Goal: Task Accomplishment & Management: Manage account settings

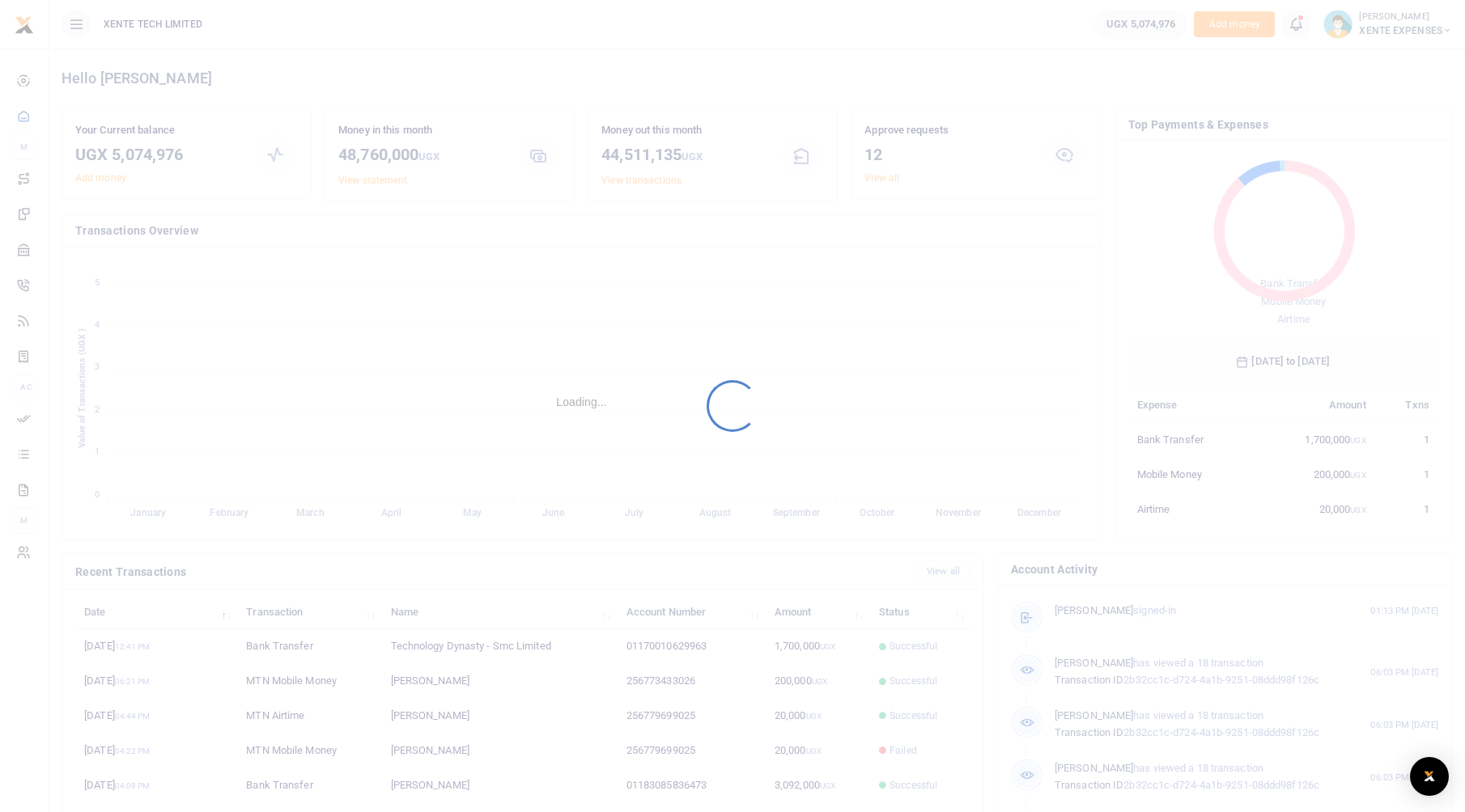
scroll to position [215, 298]
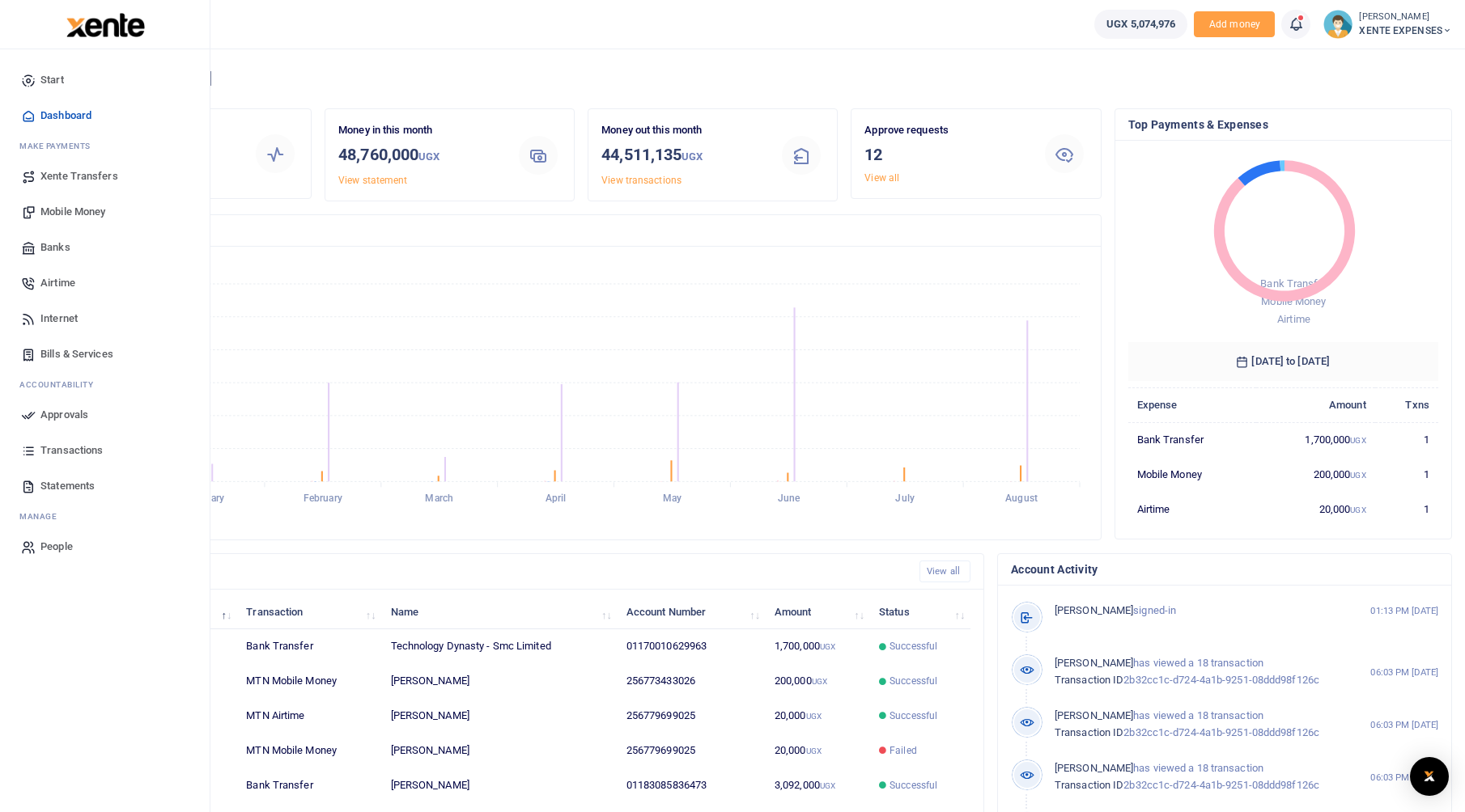
click at [45, 450] on span "Transactions" at bounding box center [71, 450] width 63 height 16
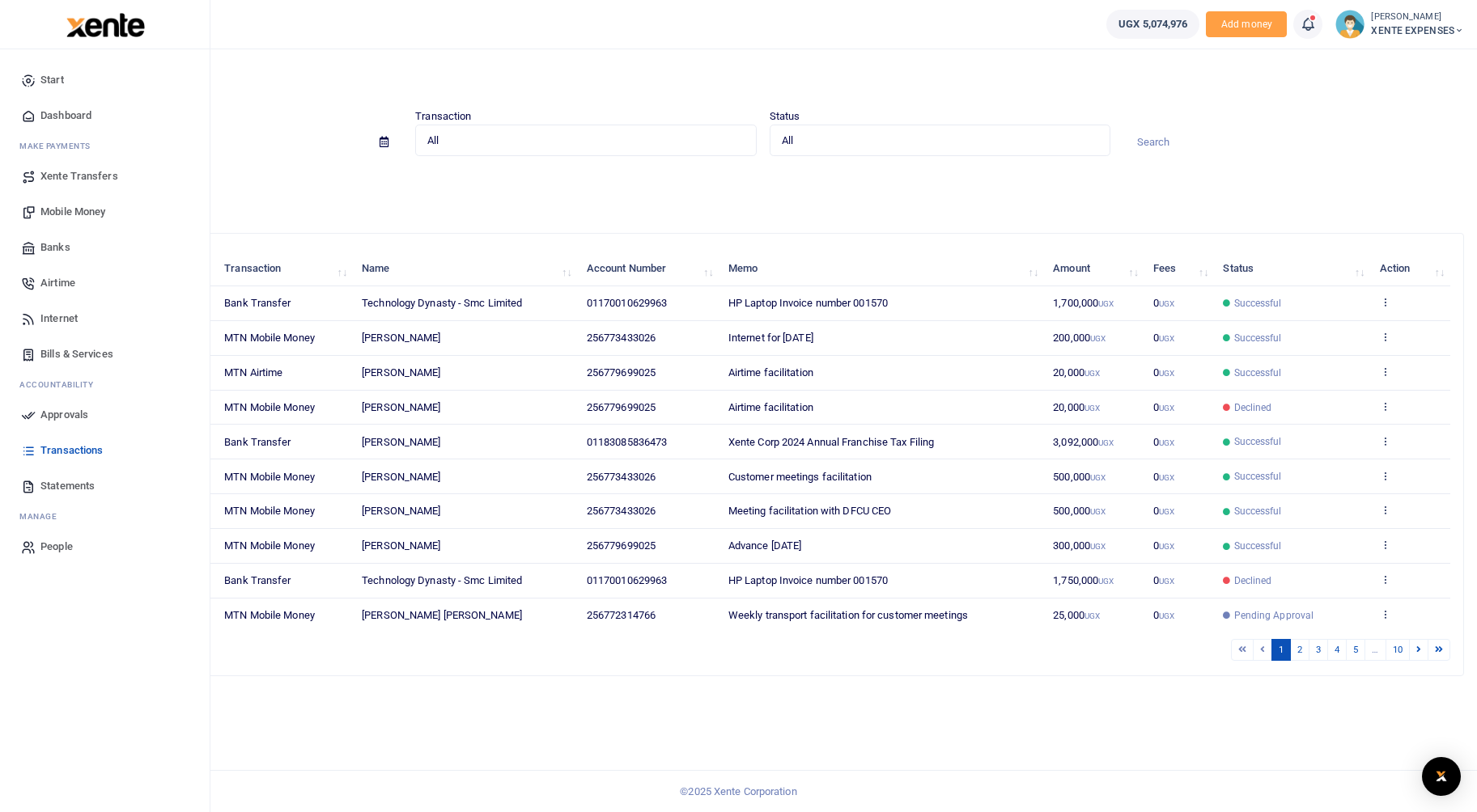
click at [27, 419] on icon at bounding box center [29, 415] width 15 height 15
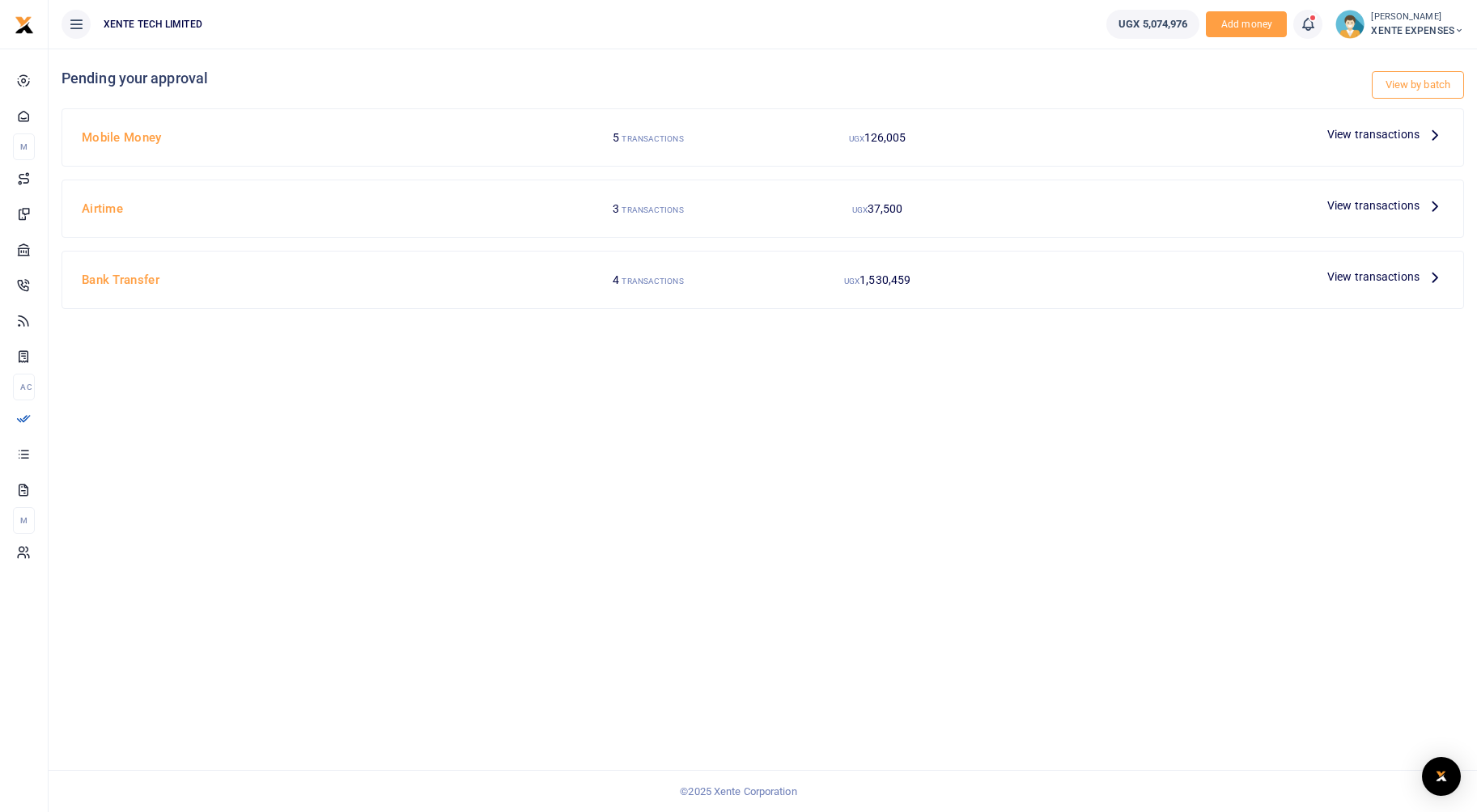
click at [1383, 201] on span "View transactions" at bounding box center [1373, 205] width 93 height 18
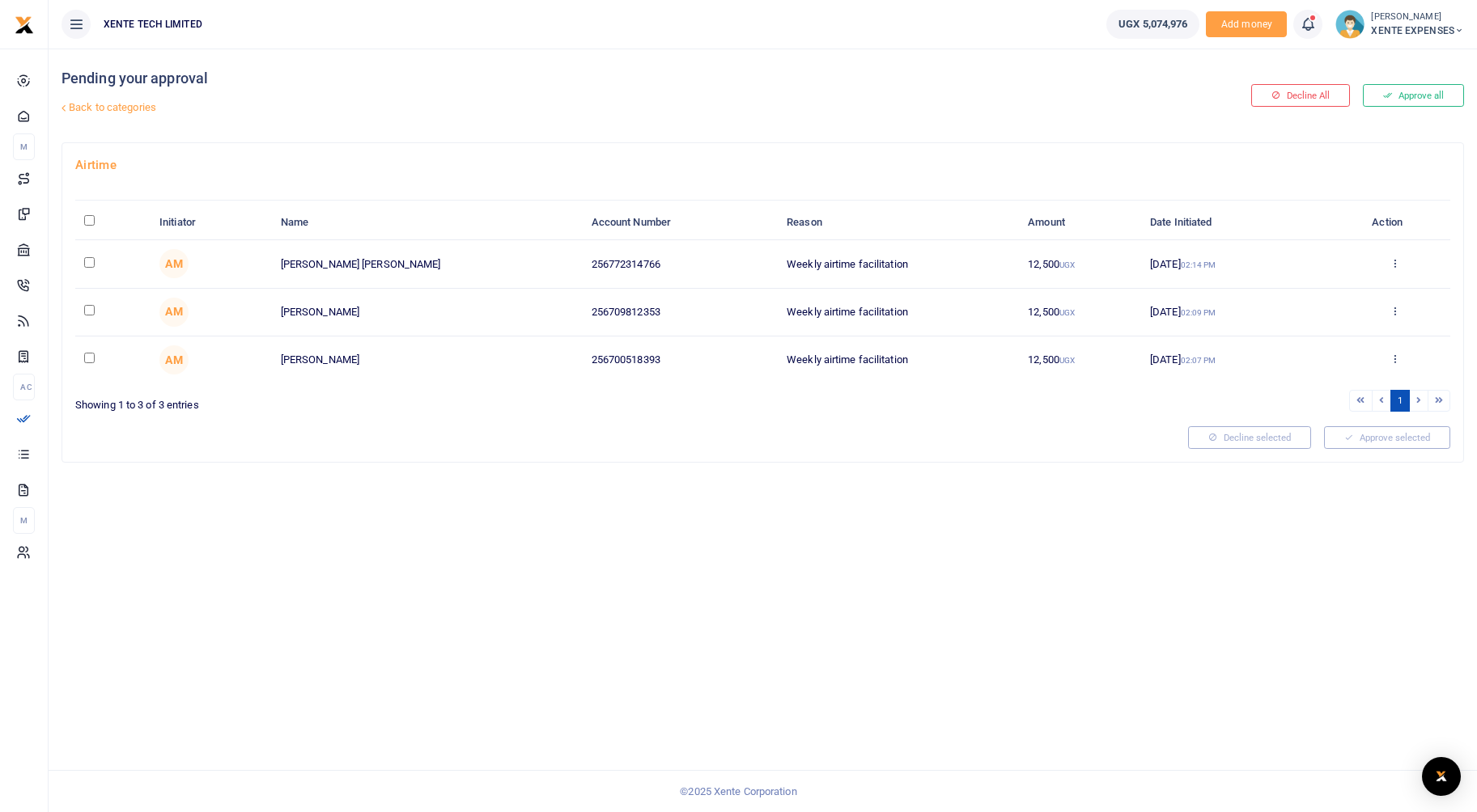
click at [881, 603] on div "Pending your approval Back to categories Decline All Approve all Airtime Initia…" at bounding box center [763, 430] width 1428 height 763
click at [1398, 94] on button "Approve all" at bounding box center [1413, 95] width 101 height 22
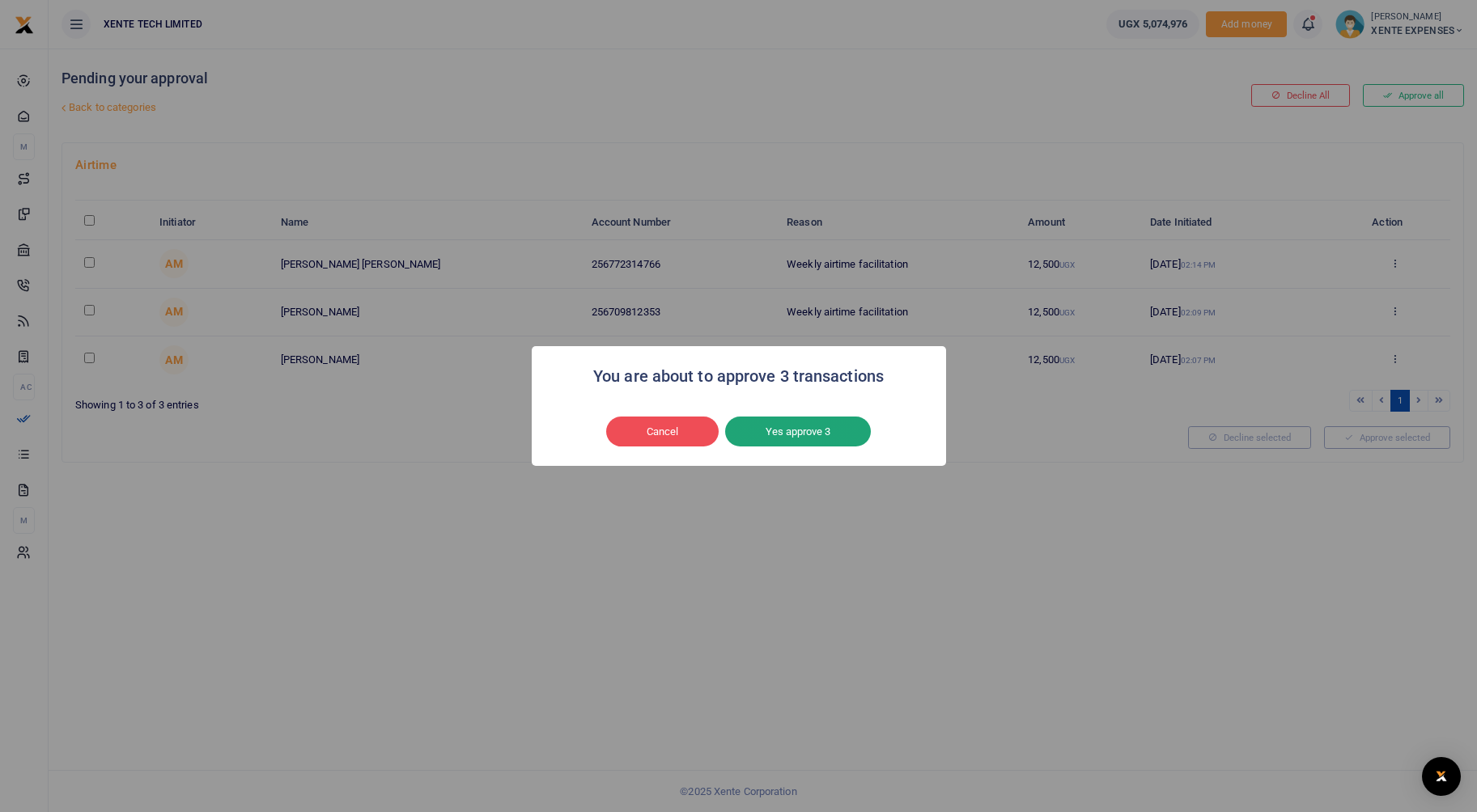
click at [775, 419] on button "Yes approve 3" at bounding box center [798, 432] width 146 height 31
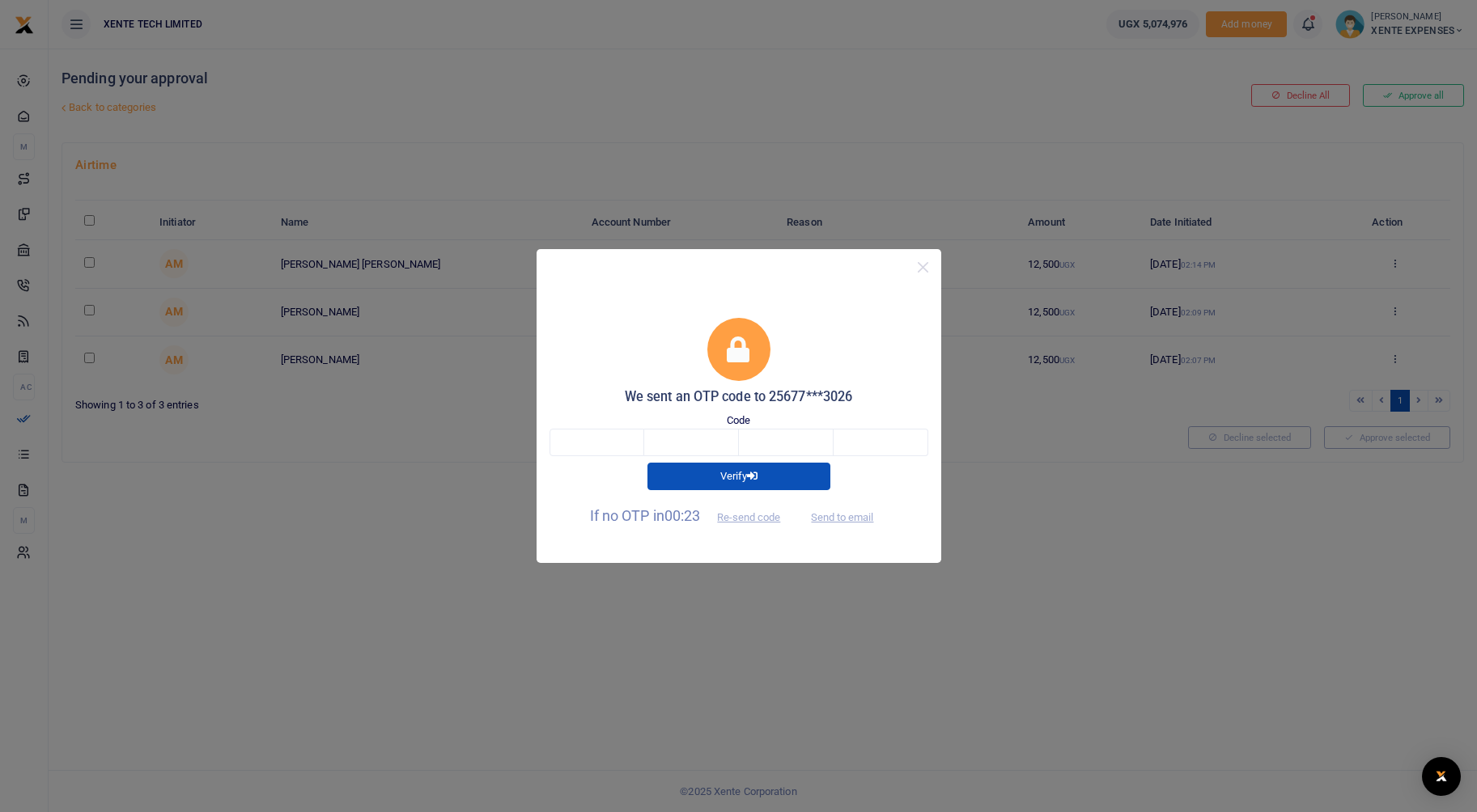
click at [598, 458] on div "Verify" at bounding box center [738, 473] width 392 height 34
click at [599, 449] on input "text" at bounding box center [596, 442] width 94 height 27
type input "3"
type input "4"
type input "3"
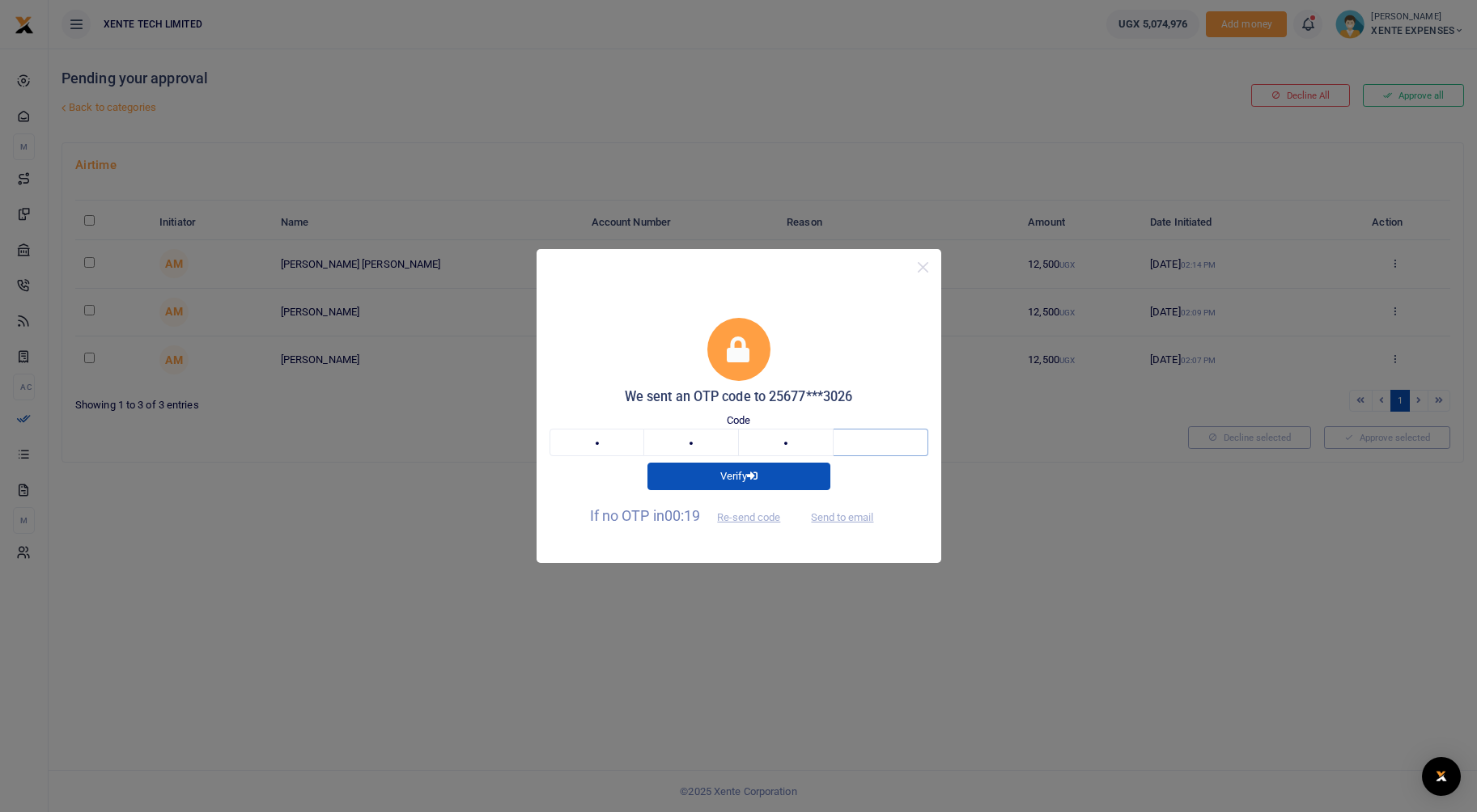
type input "2"
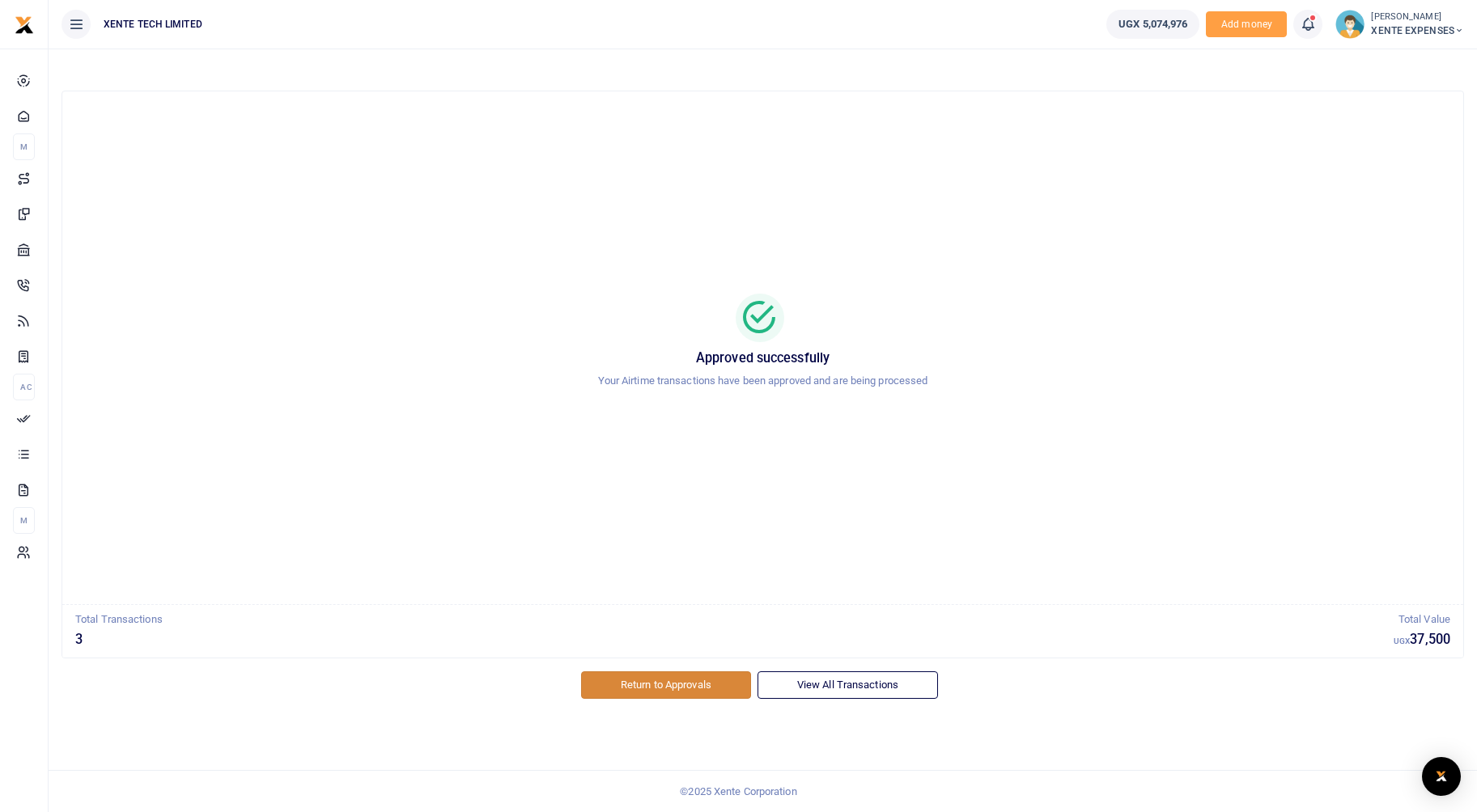
click at [690, 693] on link "Return to Approvals" at bounding box center [667, 685] width 170 height 27
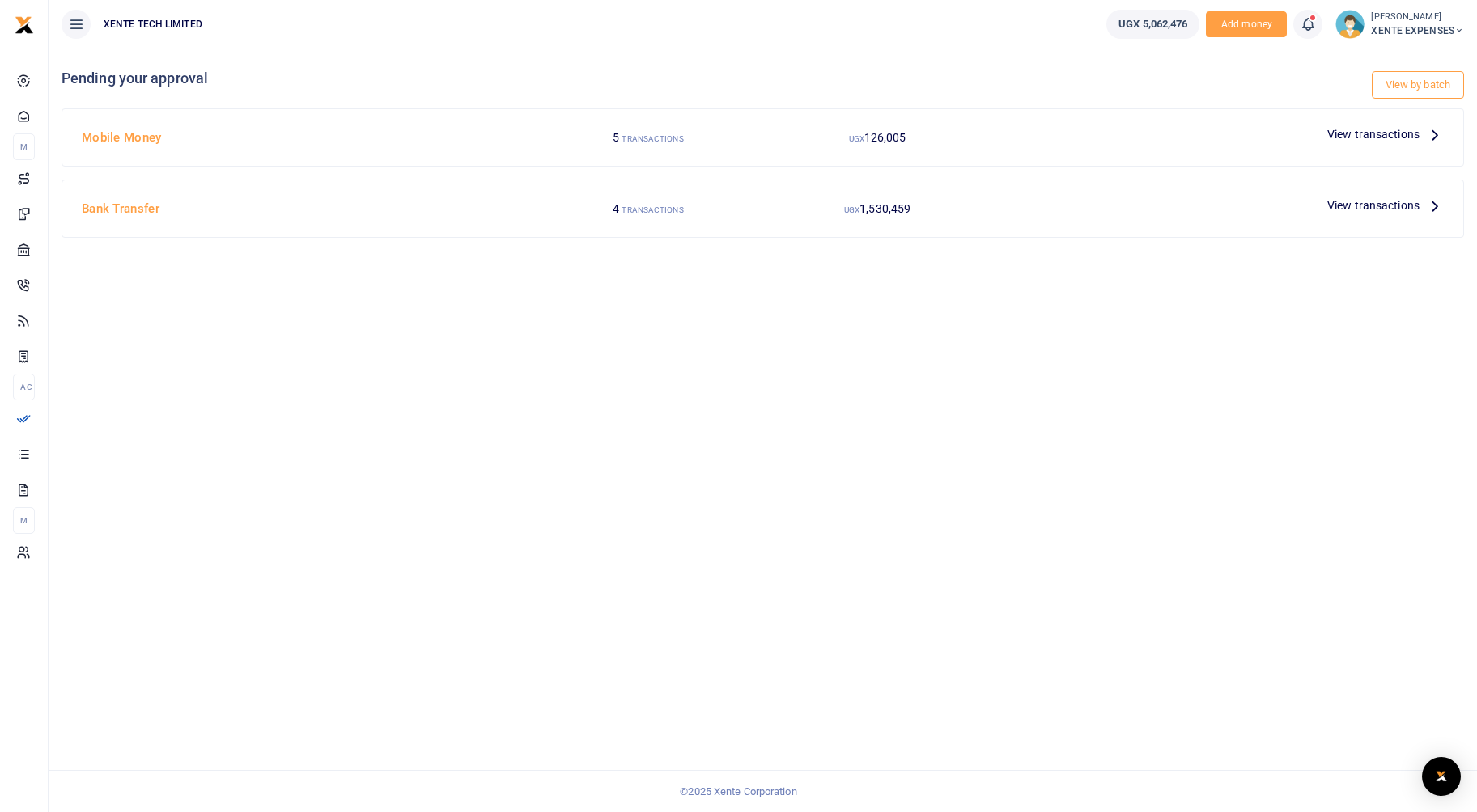
click at [1397, 135] on span "View transactions" at bounding box center [1373, 134] width 93 height 18
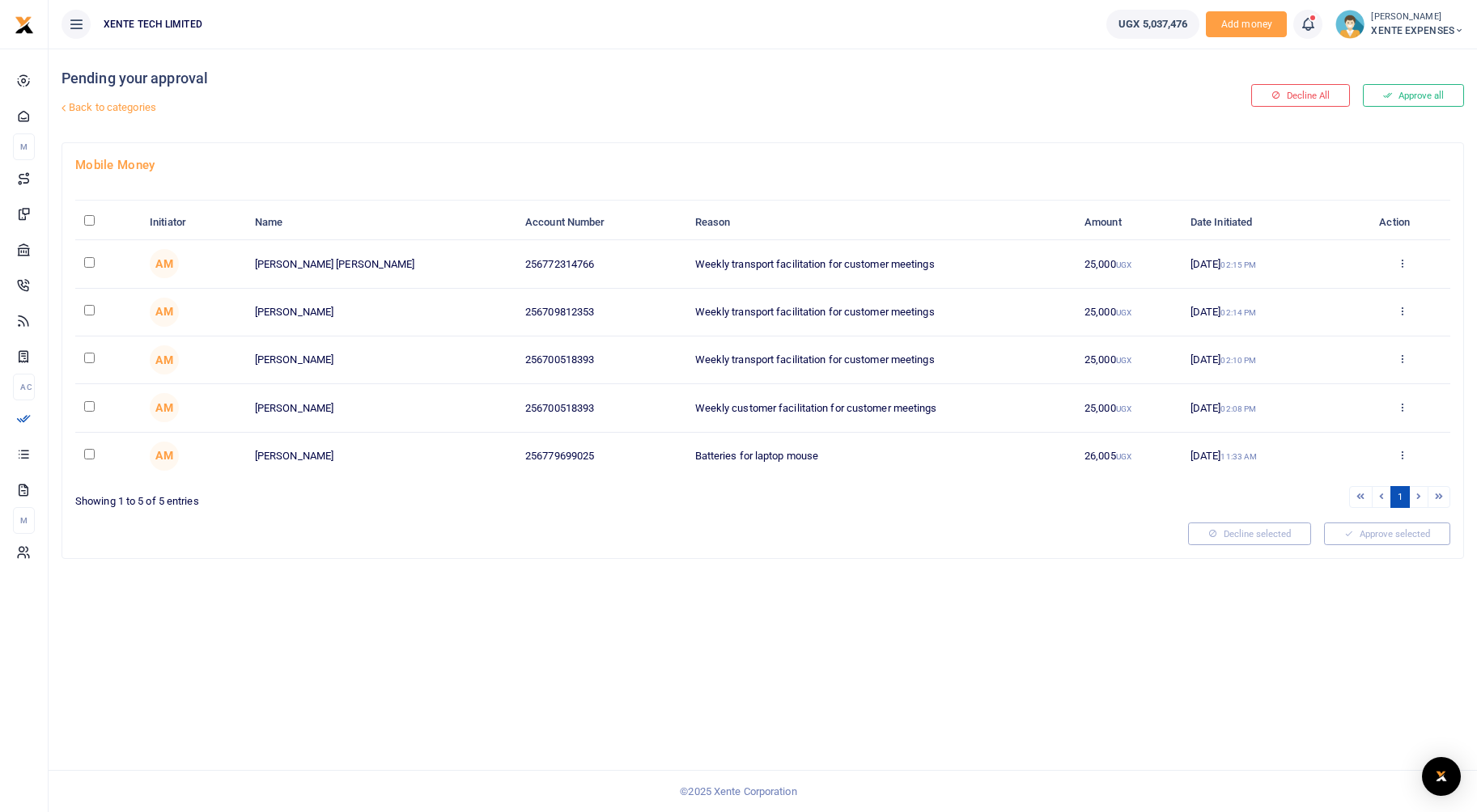
click at [87, 404] on input "checkbox" at bounding box center [89, 406] width 10 height 10
checkbox input "true"
click at [1252, 529] on button "Decline selected (1)" at bounding box center [1233, 534] width 135 height 22
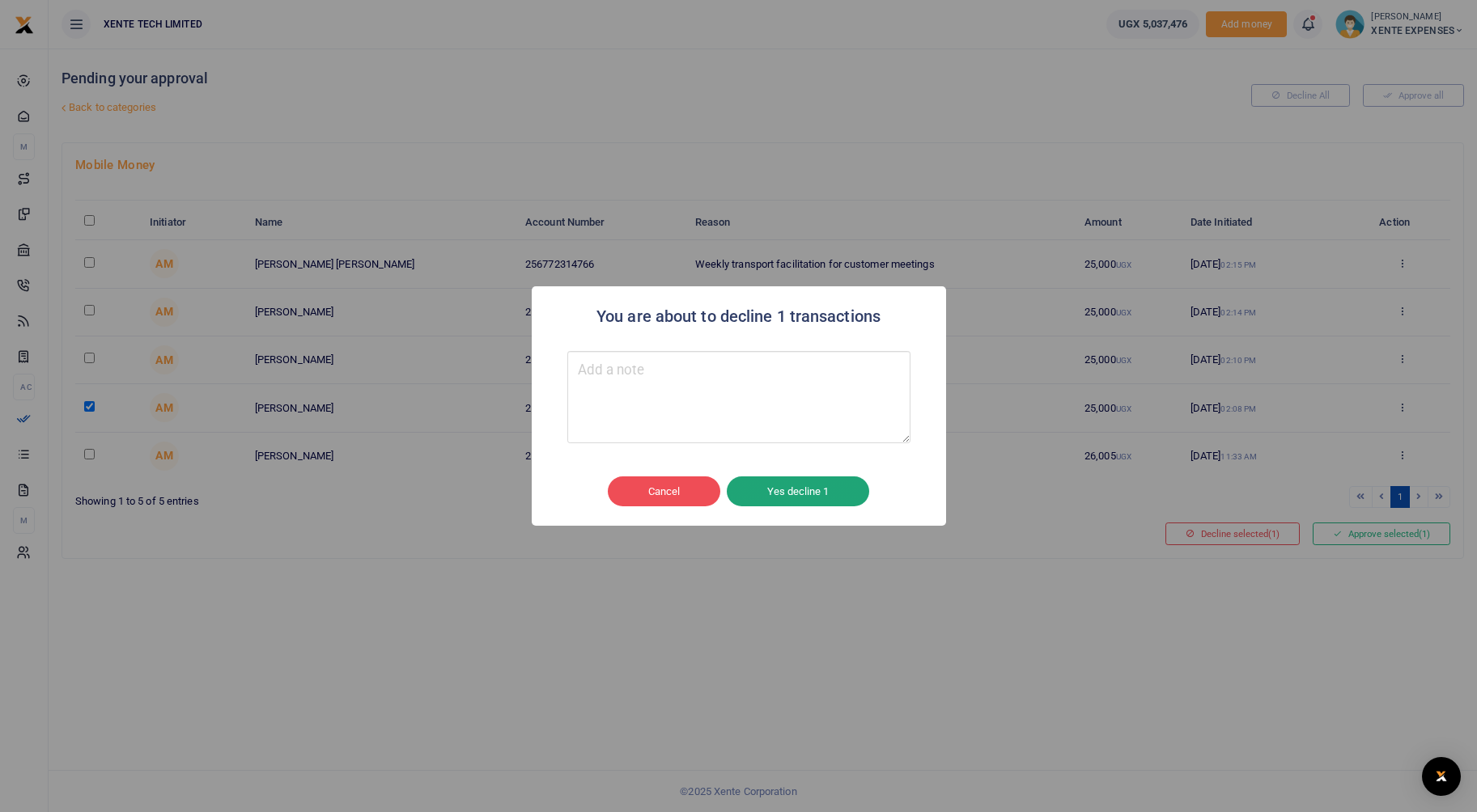
click at [785, 477] on button "Yes decline 1" at bounding box center [797, 491] width 142 height 31
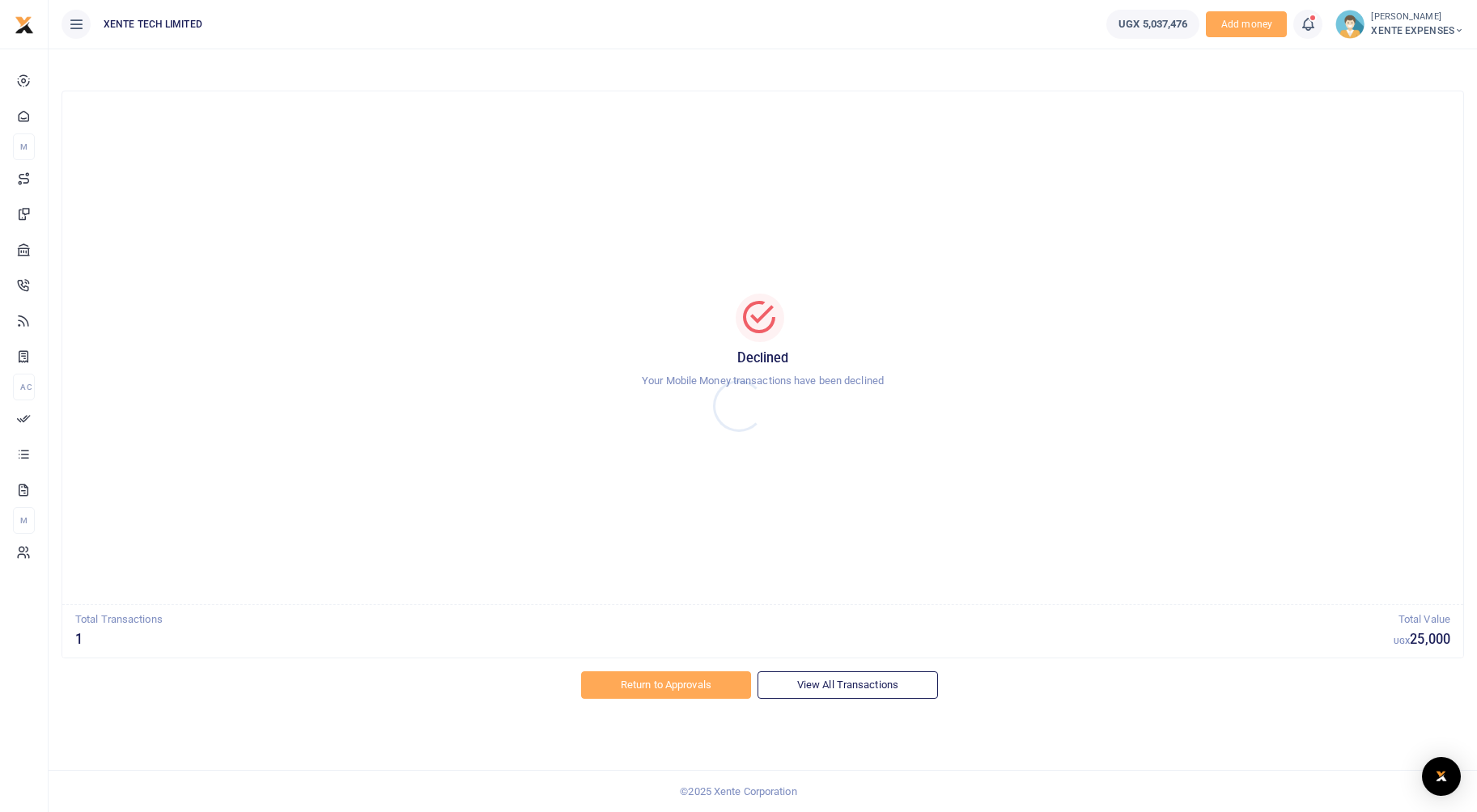
click at [699, 677] on div at bounding box center [738, 406] width 1477 height 812
click at [614, 684] on link "Return to Approvals" at bounding box center [667, 685] width 170 height 27
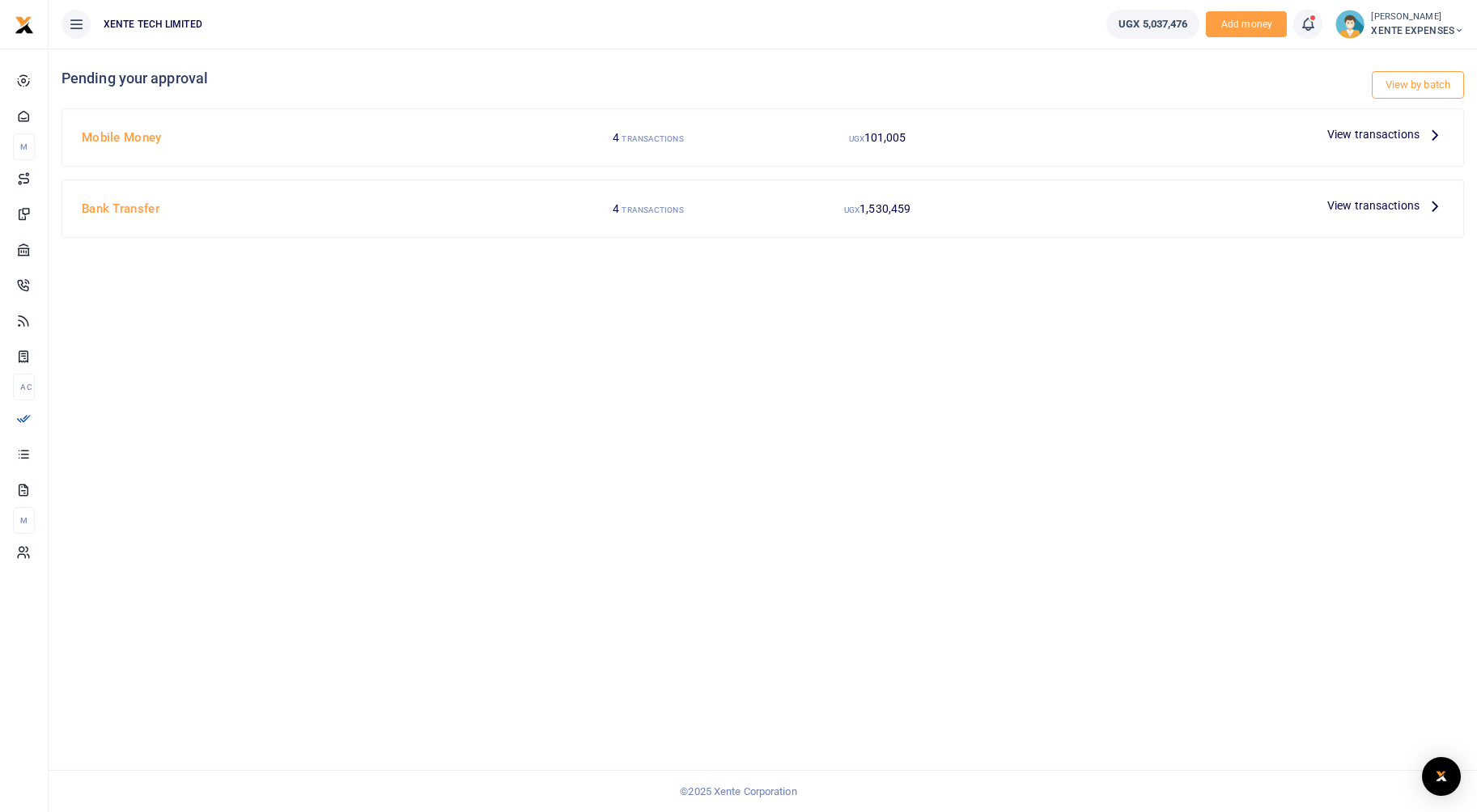
click at [1385, 131] on span "View transactions" at bounding box center [1373, 134] width 93 height 18
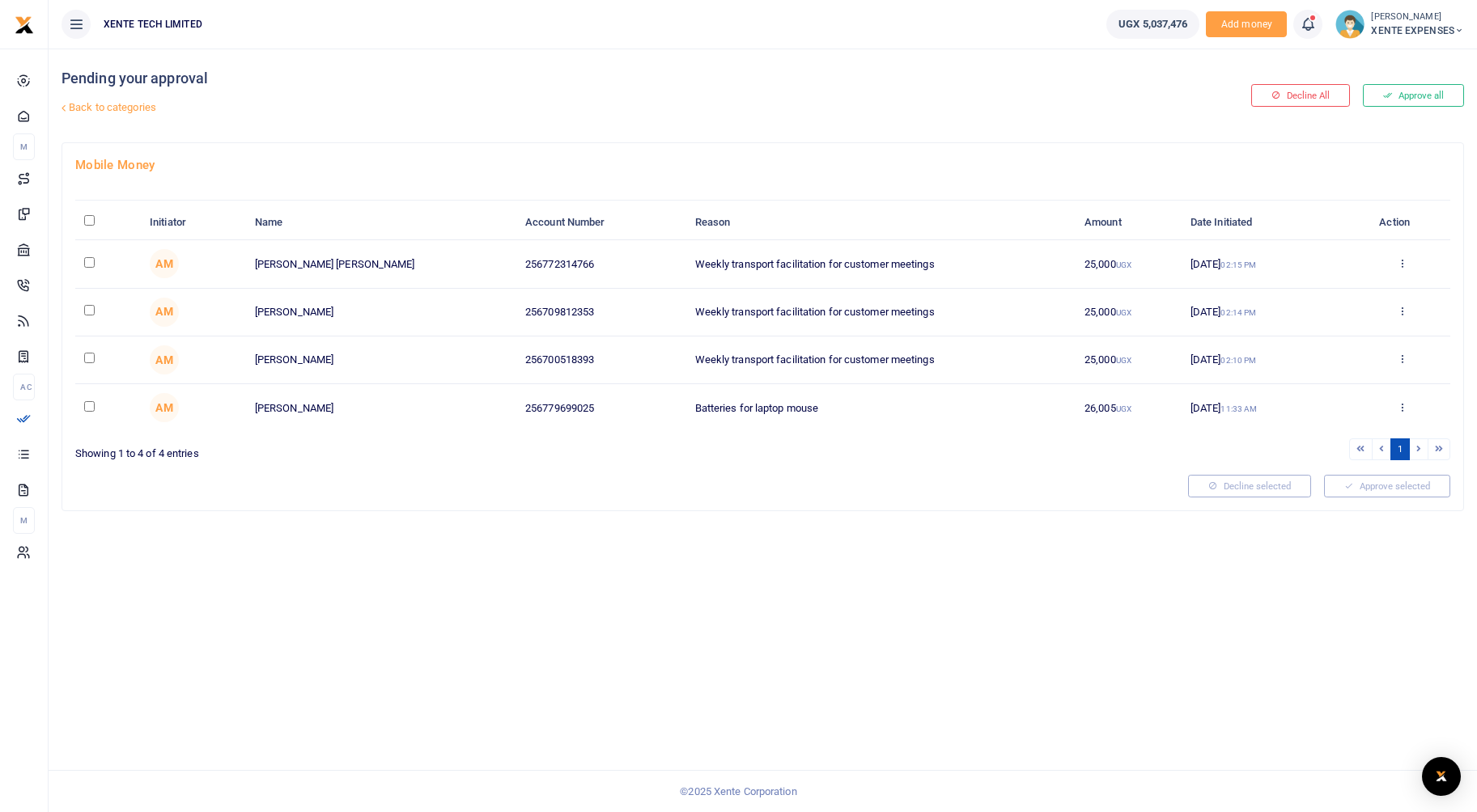
click at [85, 260] on input "checkbox" at bounding box center [89, 262] width 10 height 10
checkbox input "true"
click at [82, 305] on td at bounding box center [108, 312] width 65 height 48
click at [93, 306] on input "checkbox" at bounding box center [89, 309] width 10 height 10
checkbox input "true"
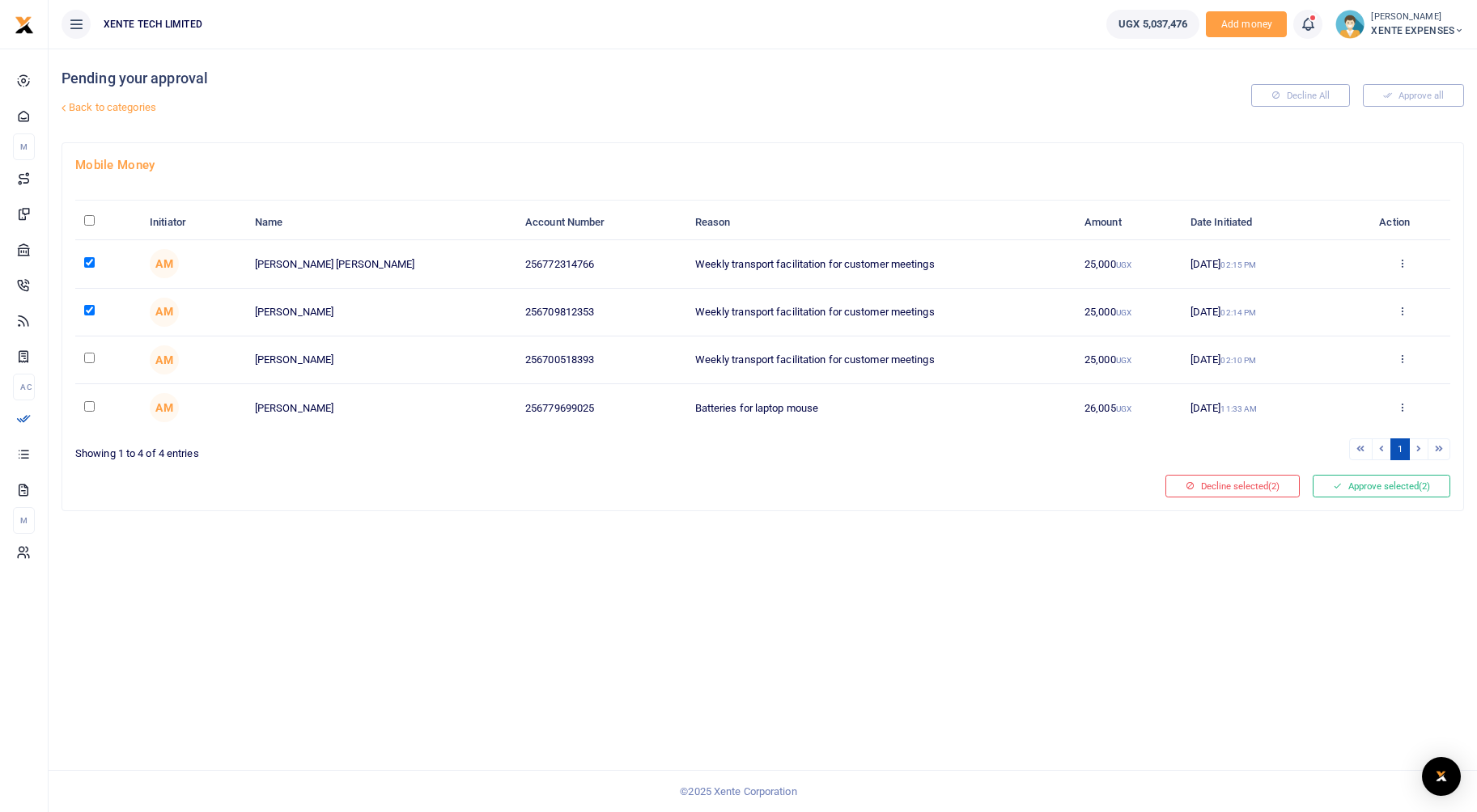
click at [87, 362] on input "checkbox" at bounding box center [89, 357] width 10 height 10
checkbox input "true"
click at [1382, 491] on button "Approve selected (3)" at bounding box center [1381, 486] width 137 height 22
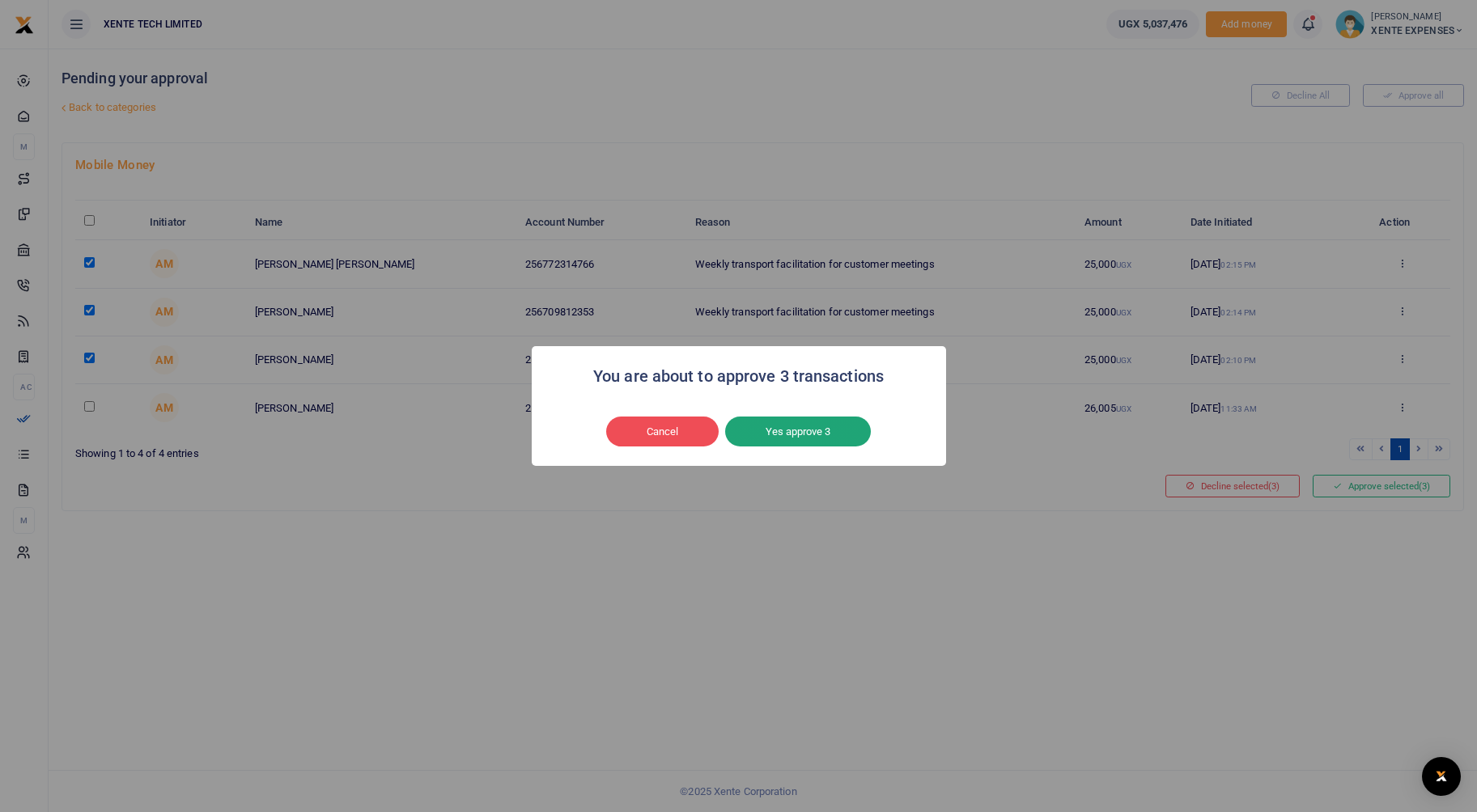
click at [800, 440] on button "Yes approve 3" at bounding box center [798, 432] width 146 height 31
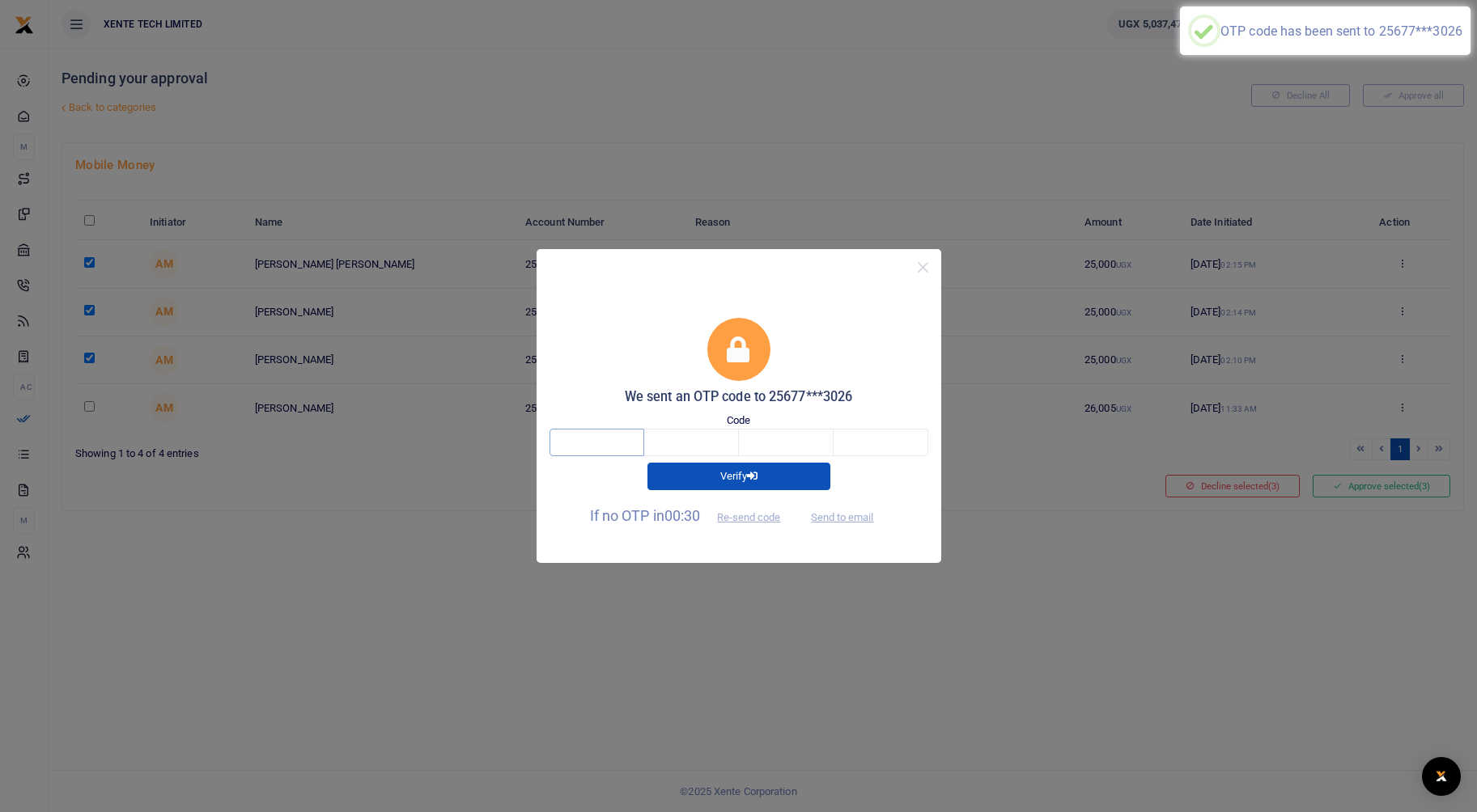
click at [609, 434] on input "text" at bounding box center [596, 442] width 94 height 27
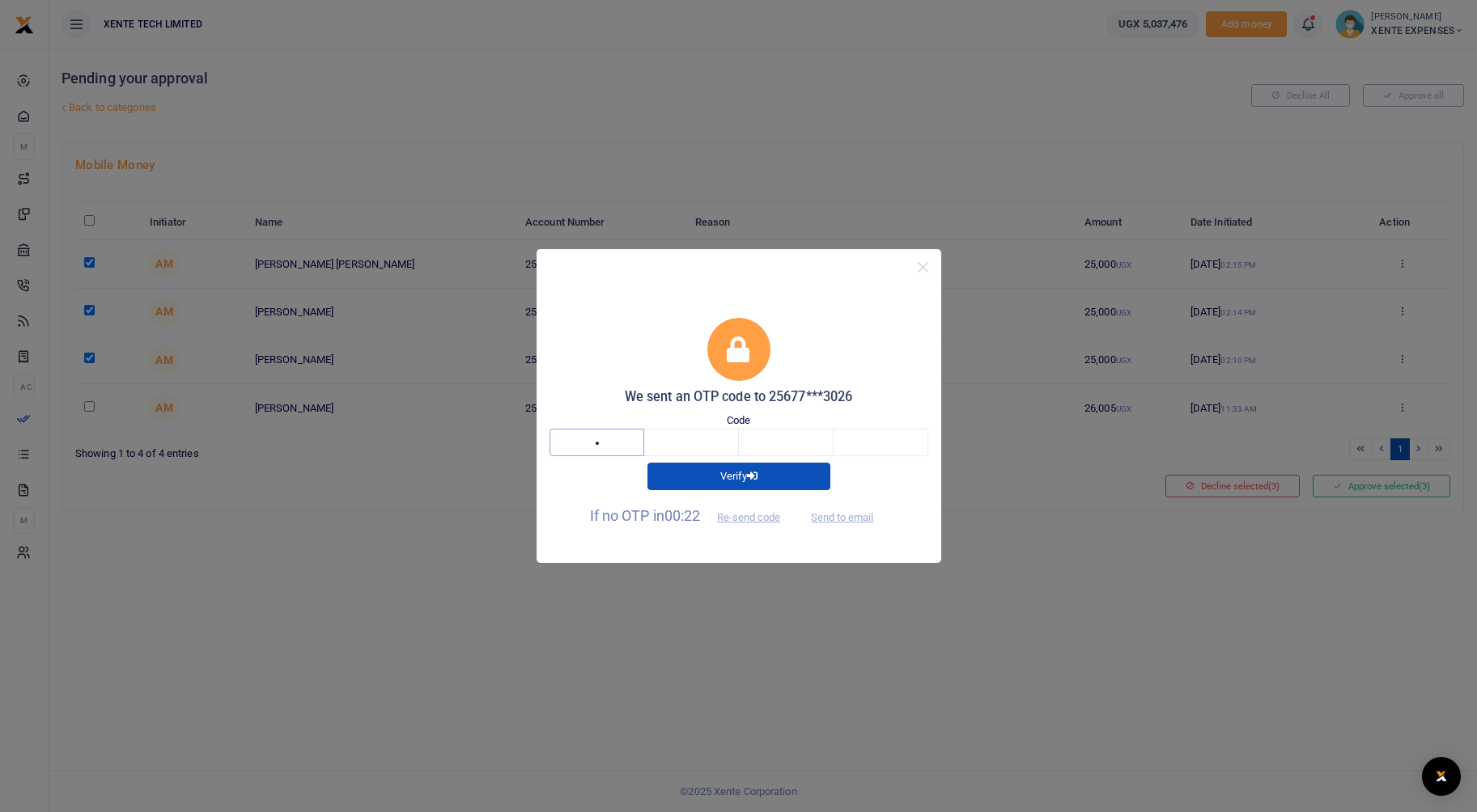
type input "9"
type input "6"
type input "9"
type input "8"
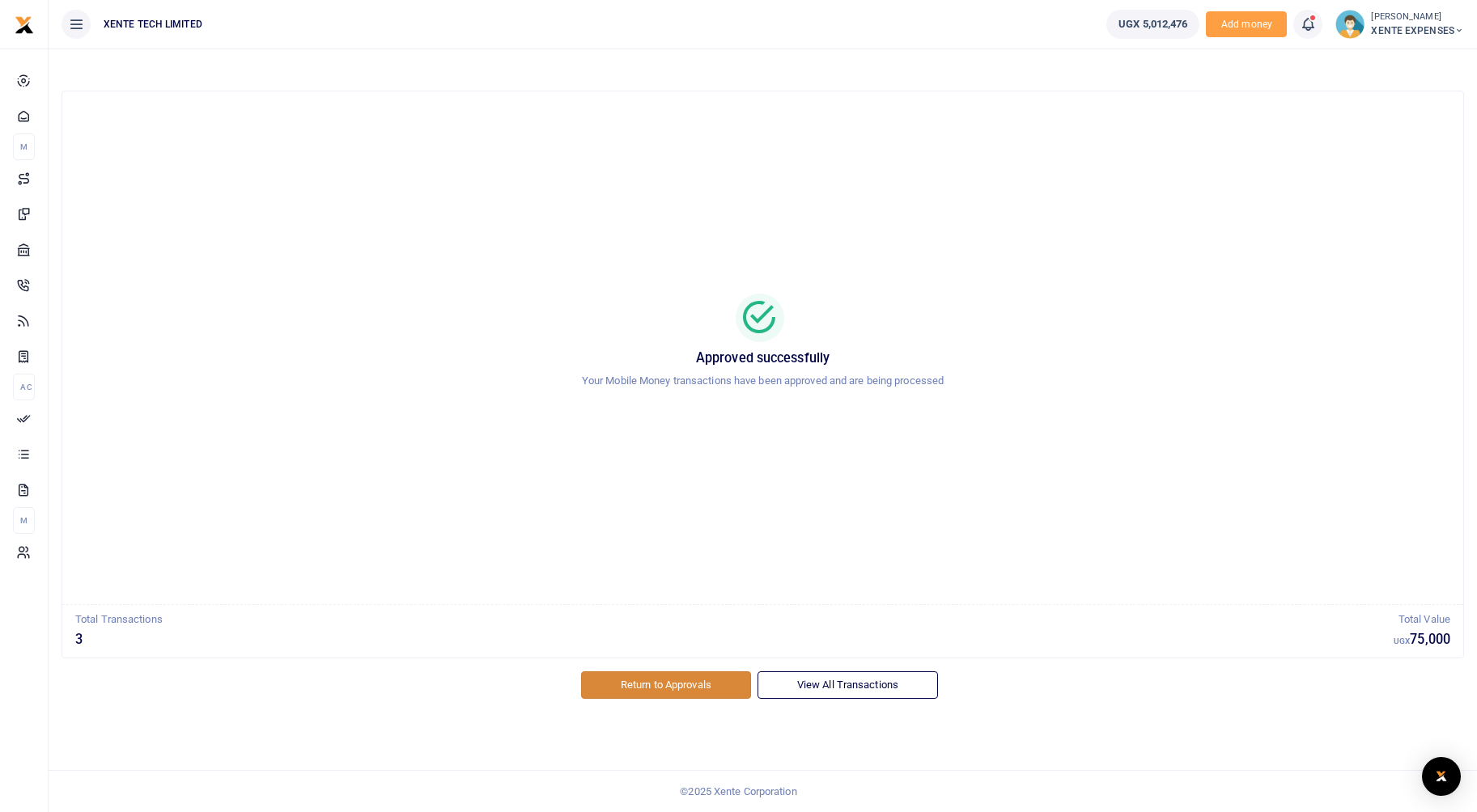
click at [663, 684] on link "Return to Approvals" at bounding box center [667, 685] width 170 height 27
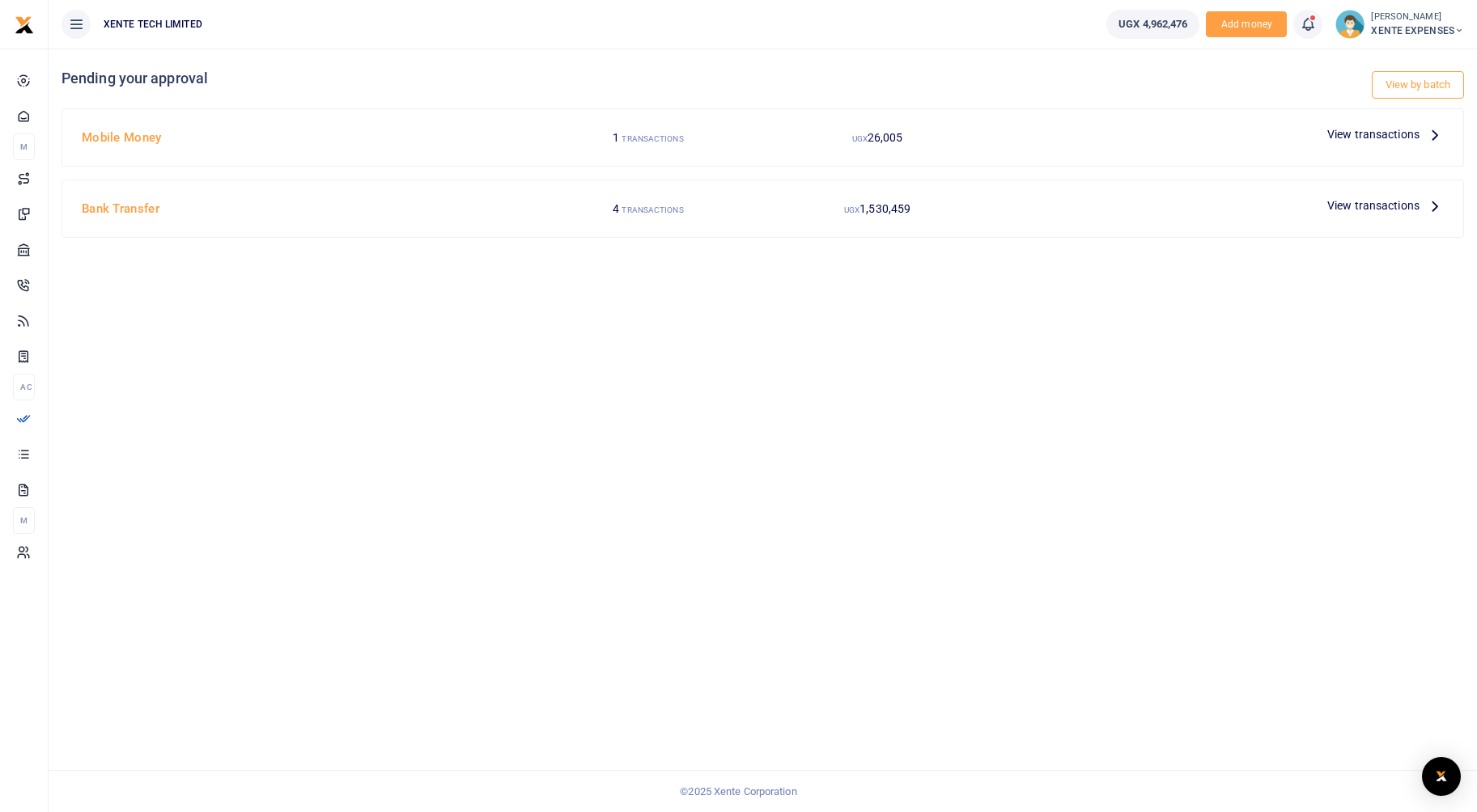
click at [1371, 207] on span "View transactions" at bounding box center [1373, 205] width 93 height 18
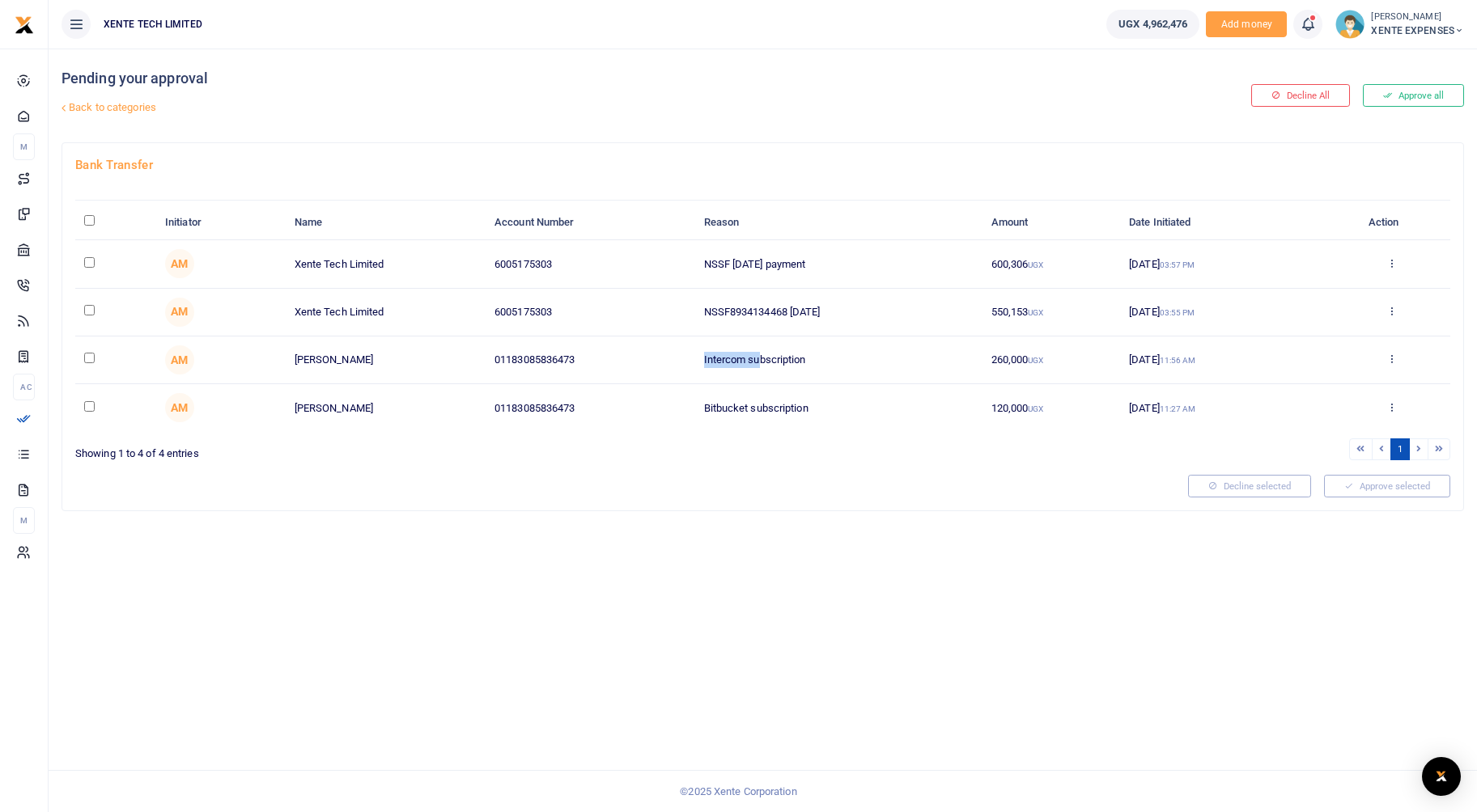
drag, startPoint x: 701, startPoint y: 363, endPoint x: 761, endPoint y: 363, distance: 60.0
click at [761, 363] on td "Intercom subscription" at bounding box center [838, 360] width 287 height 48
drag, startPoint x: 761, startPoint y: 363, endPoint x: 753, endPoint y: 411, distance: 48.7
click at [753, 411] on td "Bitbucket subscription" at bounding box center [838, 407] width 287 height 47
drag, startPoint x: 753, startPoint y: 411, endPoint x: 718, endPoint y: 358, distance: 63.5
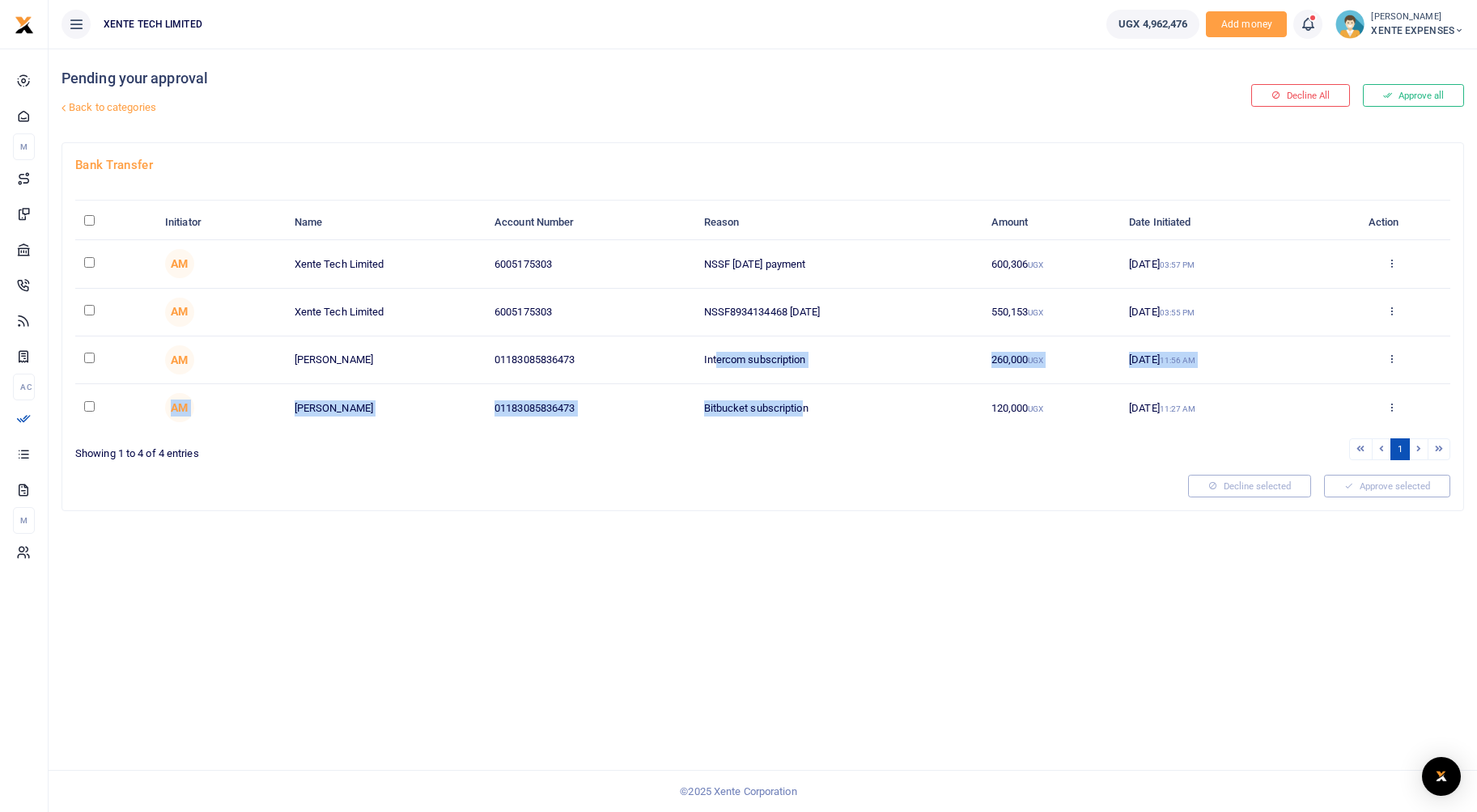
click at [718, 358] on tbody "AM Xente Tech Limited 6005175303 NSSF May 2025 payment 600,306 UGX 06 Aug 2025 …" at bounding box center [763, 335] width 1375 height 192
drag, startPoint x: 718, startPoint y: 358, endPoint x: 739, endPoint y: 455, distance: 99.2
click at [727, 464] on div "Bank Transfer Initiator Name Account Number Reason Amount Date Initiated Action…" at bounding box center [763, 326] width 1401 height 367
drag, startPoint x: 815, startPoint y: 362, endPoint x: 648, endPoint y: 358, distance: 167.0
click at [648, 358] on tr "AM Nkurunungi Francis 01183085836473 Intercom subscription 260,000 UGX 05 Aug 2…" at bounding box center [763, 360] width 1375 height 48
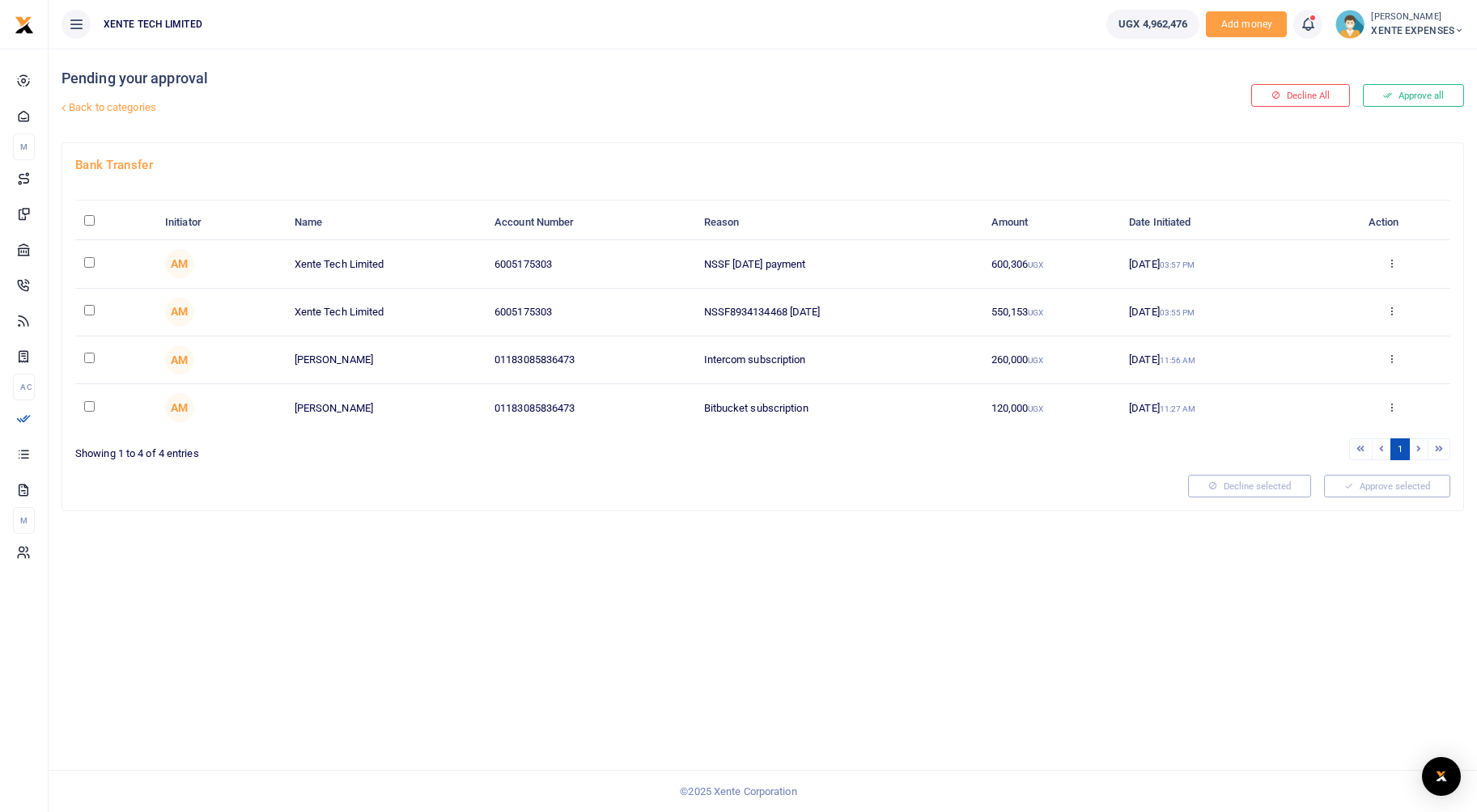
drag, startPoint x: 648, startPoint y: 358, endPoint x: 685, endPoint y: 475, distance: 122.7
click at [685, 475] on div at bounding box center [625, 486] width 1112 height 22
click at [146, 107] on link "Back to categories" at bounding box center [524, 107] width 935 height 27
